Goal: Task Accomplishment & Management: Use online tool/utility

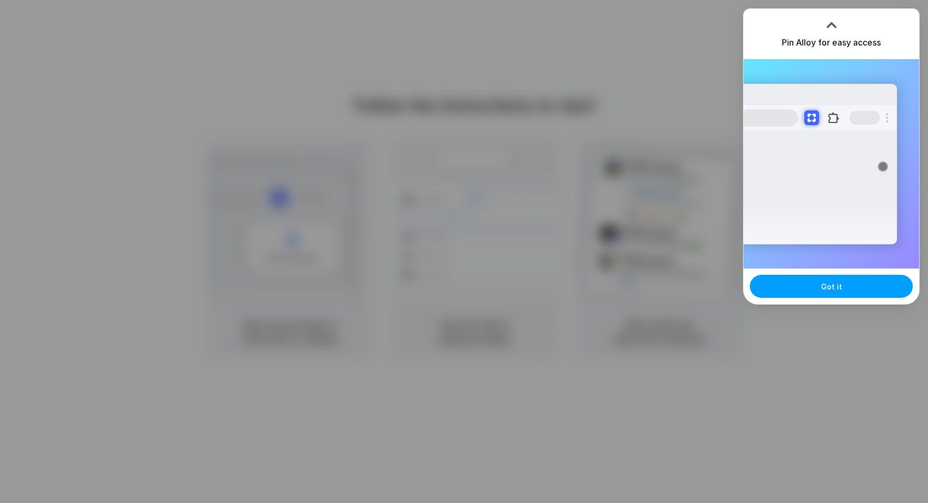
click at [837, 292] on button "Got it" at bounding box center [831, 286] width 163 height 23
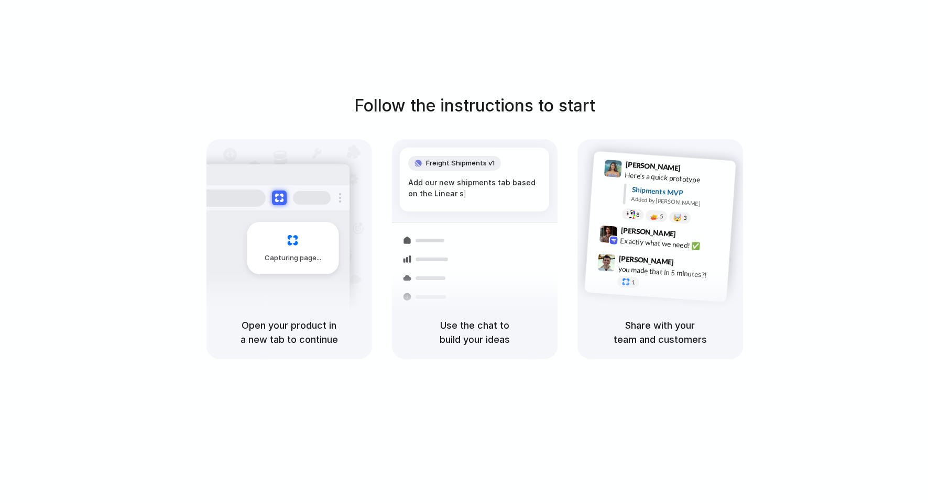
click at [859, 89] on div "Follow the instructions to start Capturing page Open your product in a new tab …" at bounding box center [474, 262] width 949 height 524
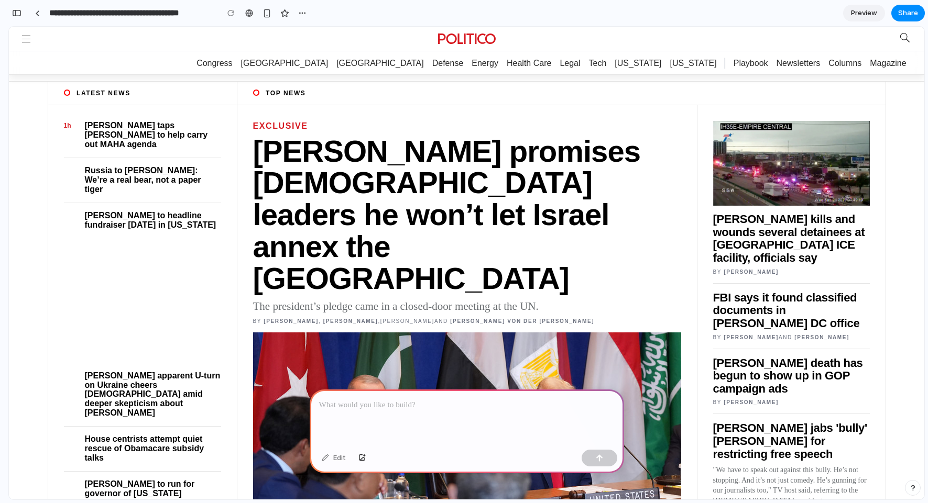
scroll to position [163, 0]
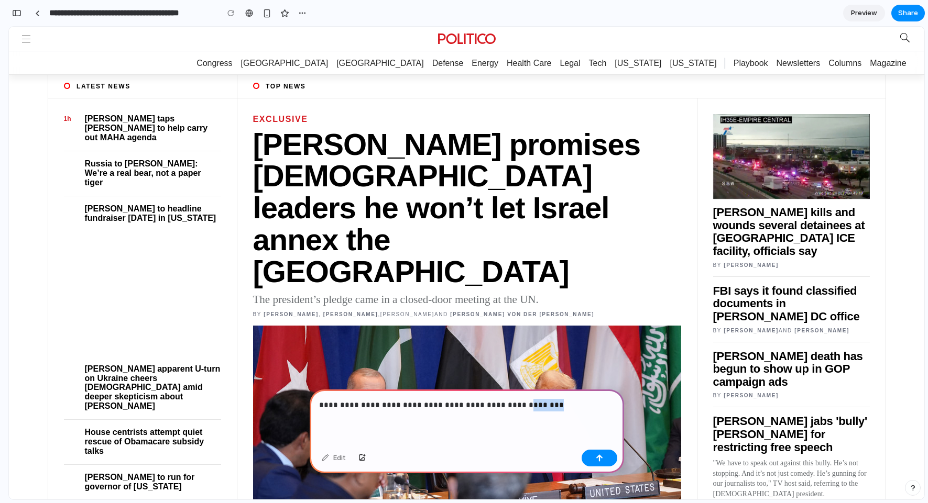
drag, startPoint x: 554, startPoint y: 409, endPoint x: 511, endPoint y: 411, distance: 43.0
click at [511, 411] on p "**********" at bounding box center [466, 405] width 295 height 13
click at [586, 460] on button "button" at bounding box center [600, 458] width 36 height 17
